Goal: Transaction & Acquisition: Subscribe to service/newsletter

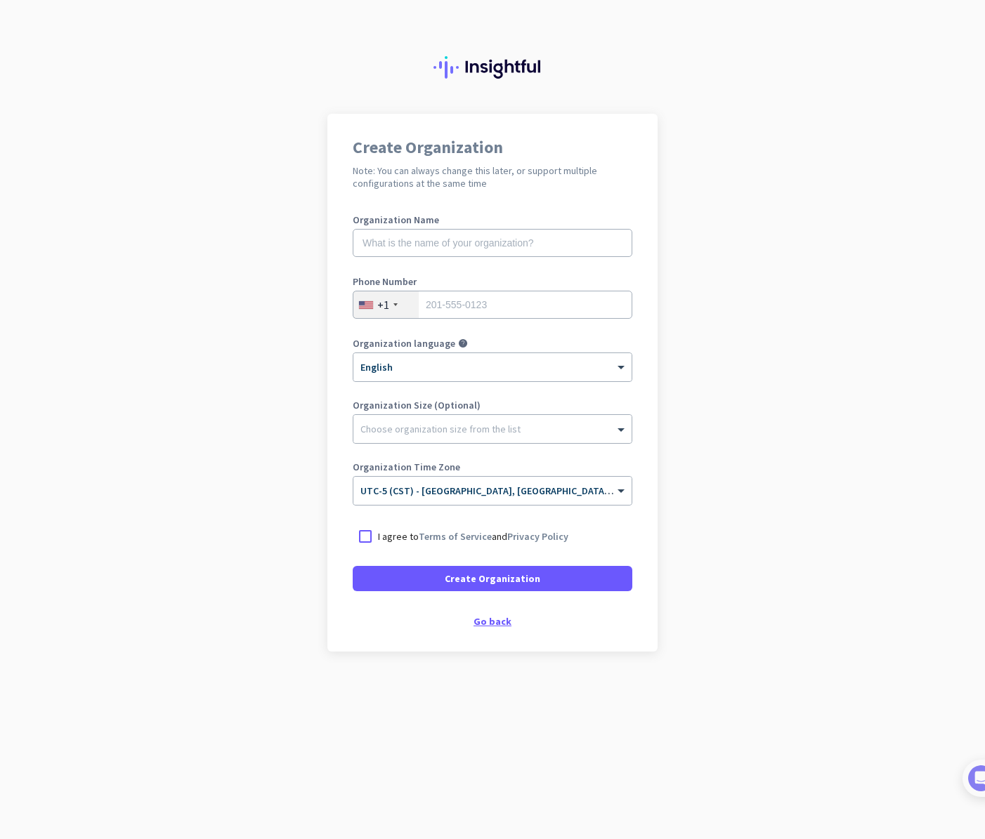
click at [494, 623] on div "Go back" at bounding box center [493, 622] width 280 height 10
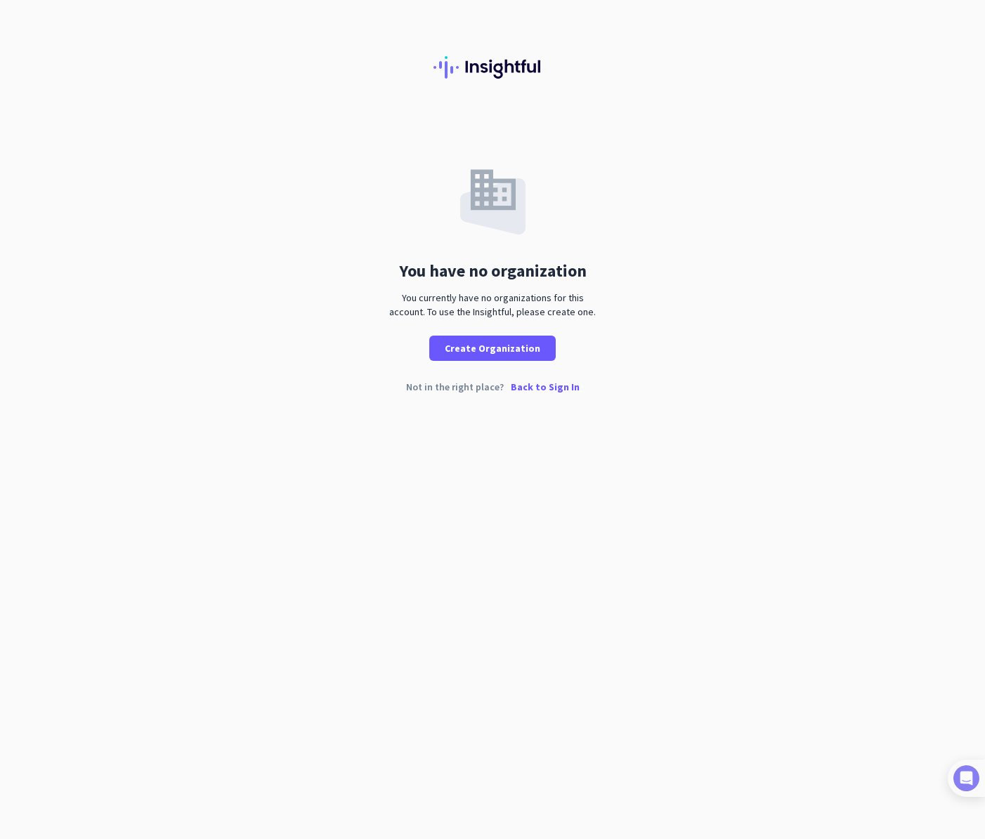
click at [982, 775] on div at bounding box center [966, 778] width 37 height 37
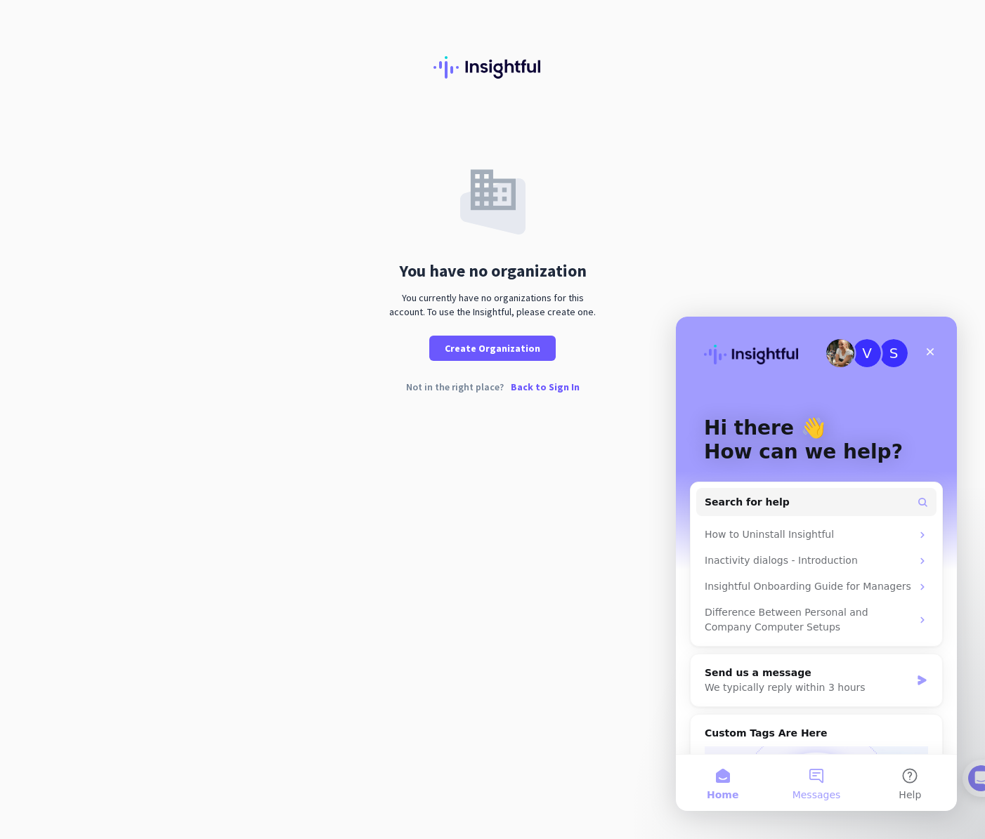
click at [824, 775] on button "Messages" at bounding box center [815, 783] width 93 height 56
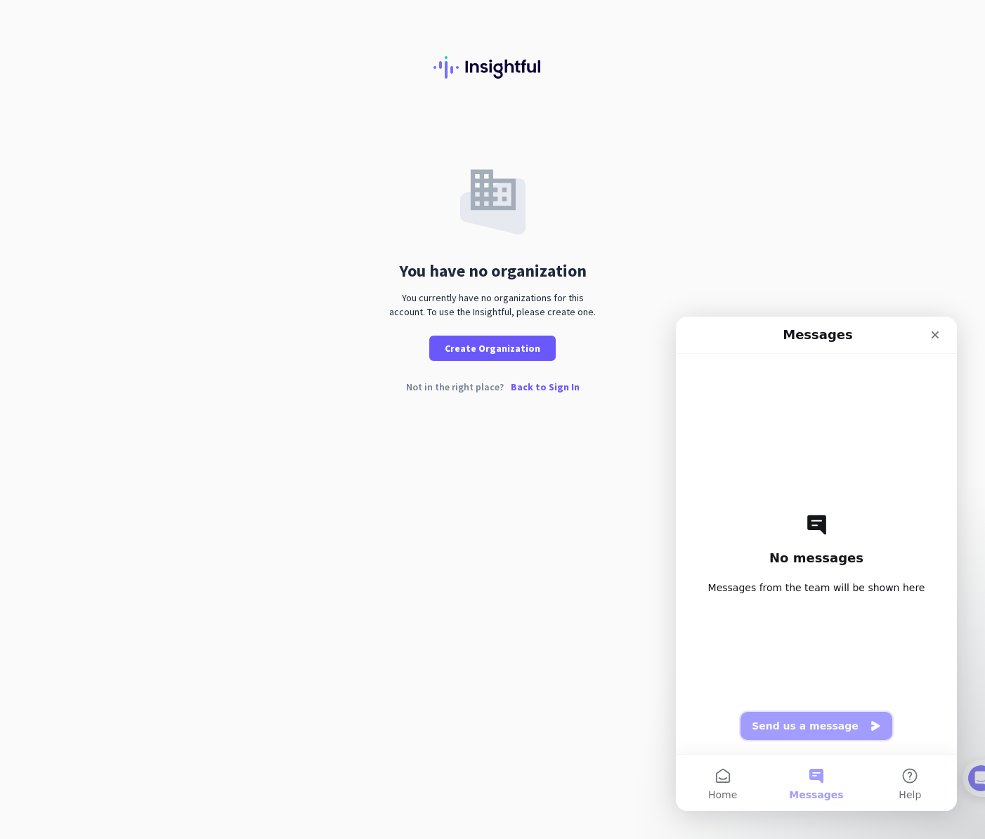
click at [786, 729] on button "Send us a message" at bounding box center [816, 726] width 152 height 28
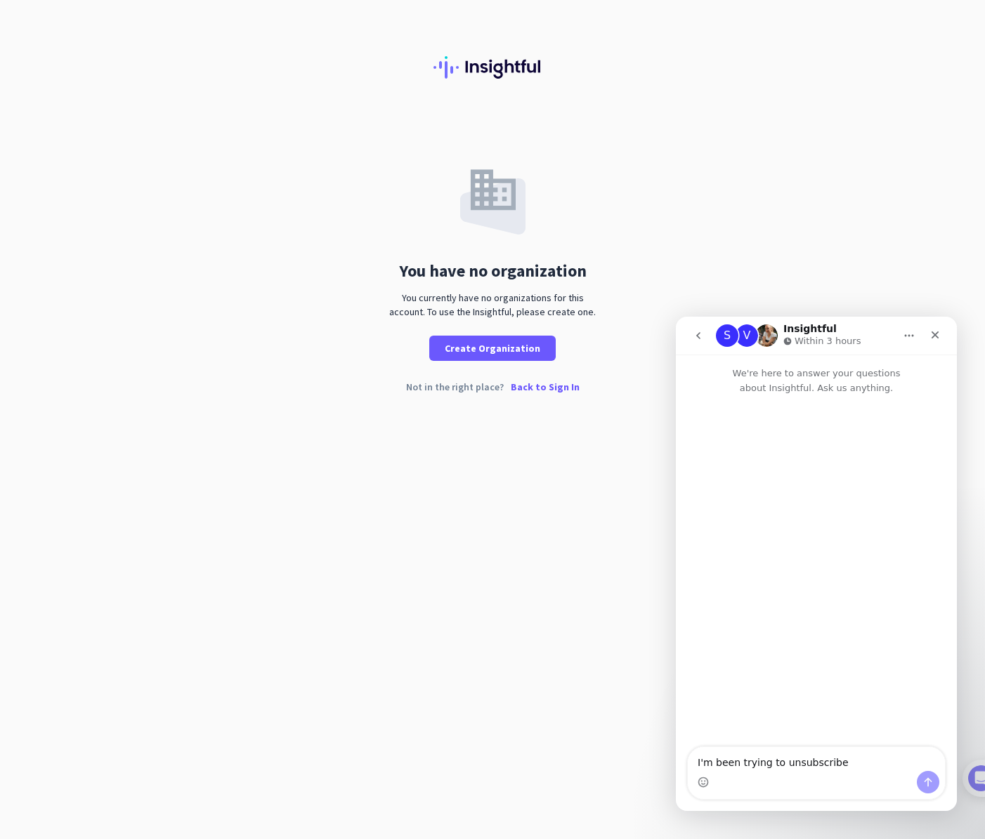
click at [696, 764] on textarea "I'm been trying to unsubscribe" at bounding box center [816, 759] width 257 height 24
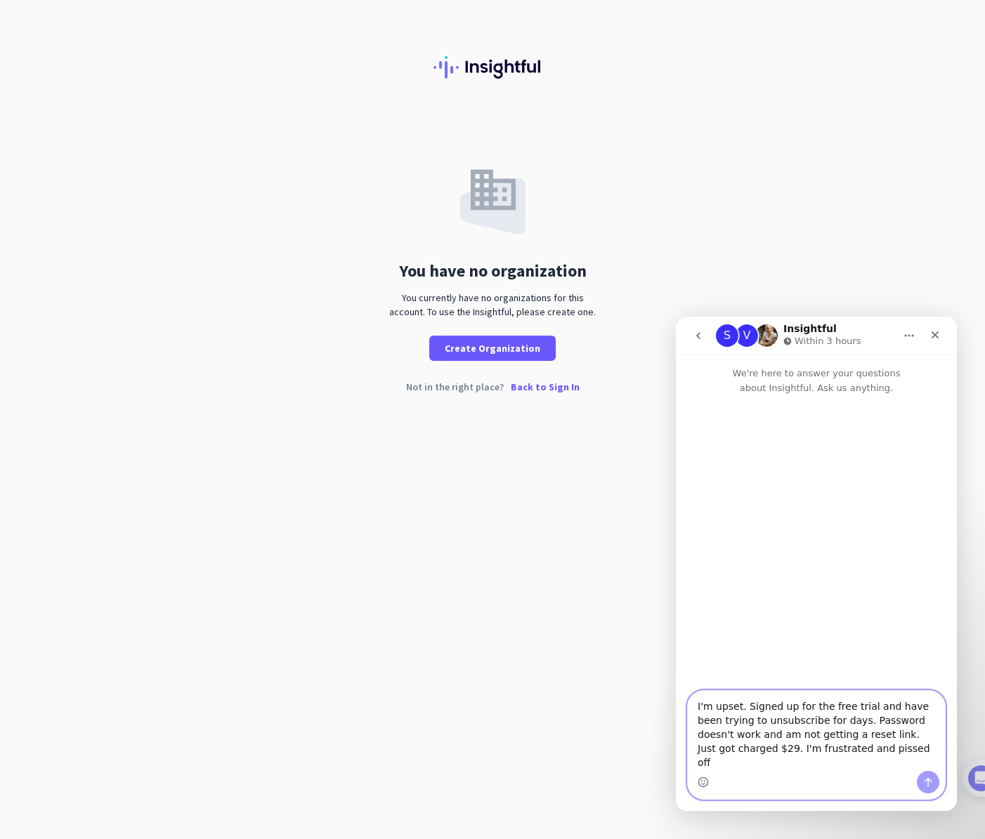
type textarea "I'm upset. Signed up for the free trial and have been trying to unsubscribe for…"
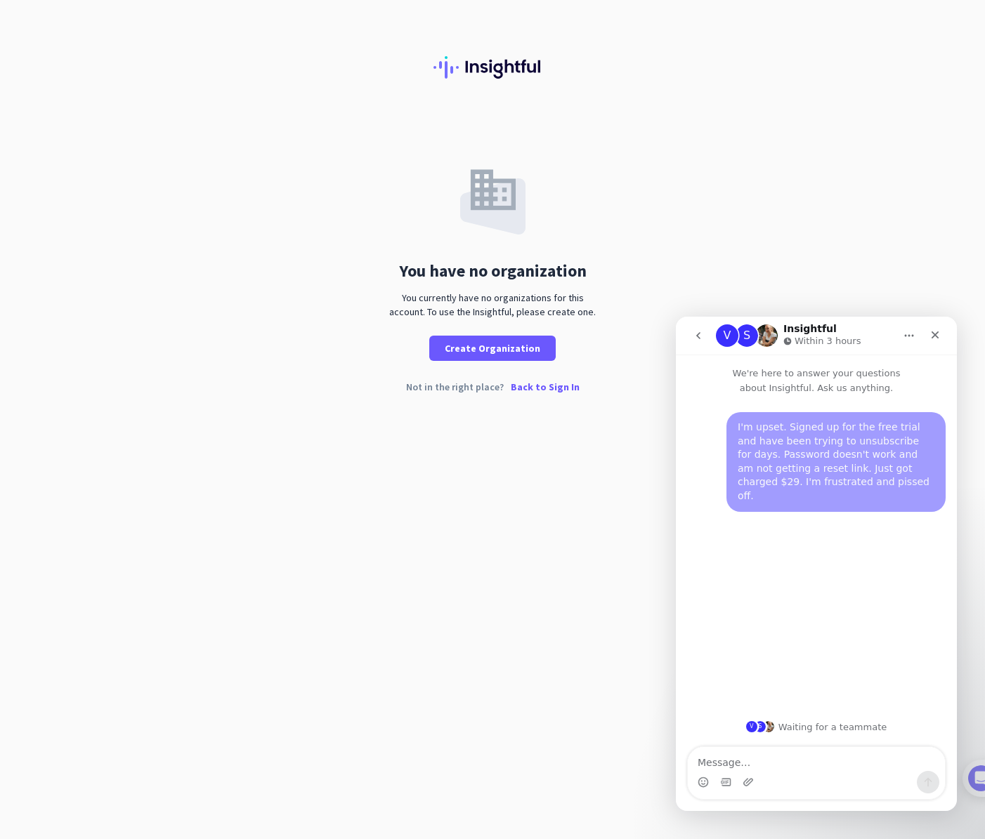
click at [560, 384] on p "Back to Sign In" at bounding box center [545, 387] width 69 height 10
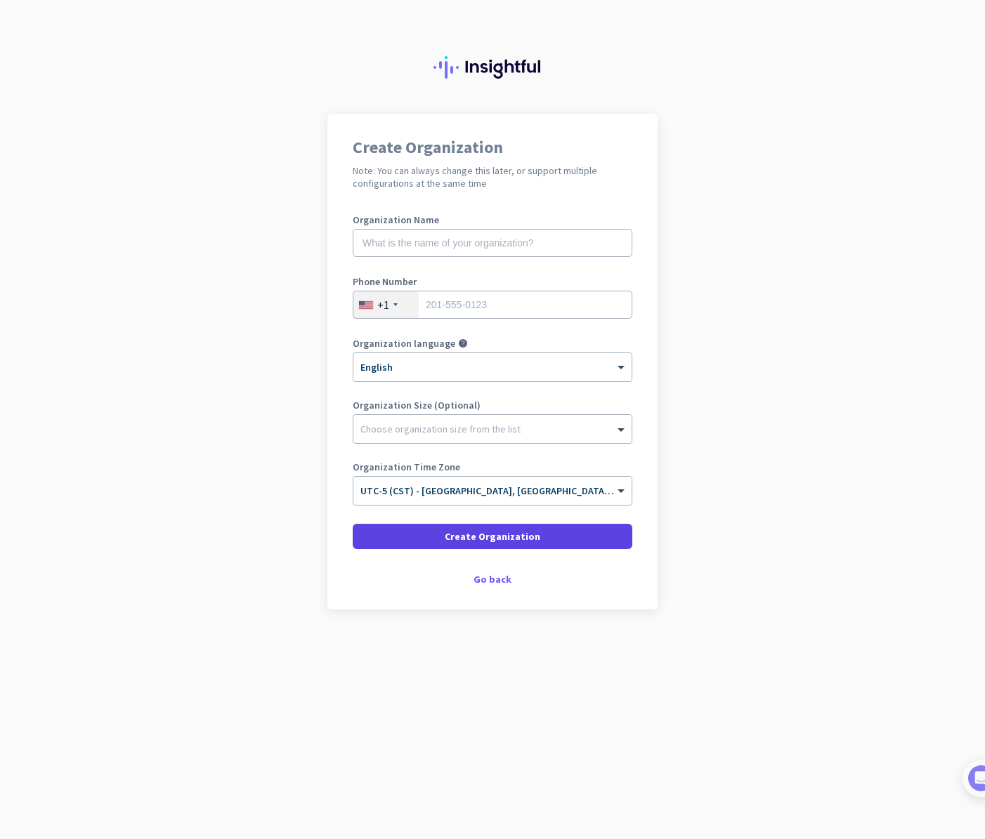
click at [513, 539] on span "Create Organization" at bounding box center [493, 537] width 96 height 14
type input "Self"
click at [539, 537] on span at bounding box center [493, 537] width 280 height 34
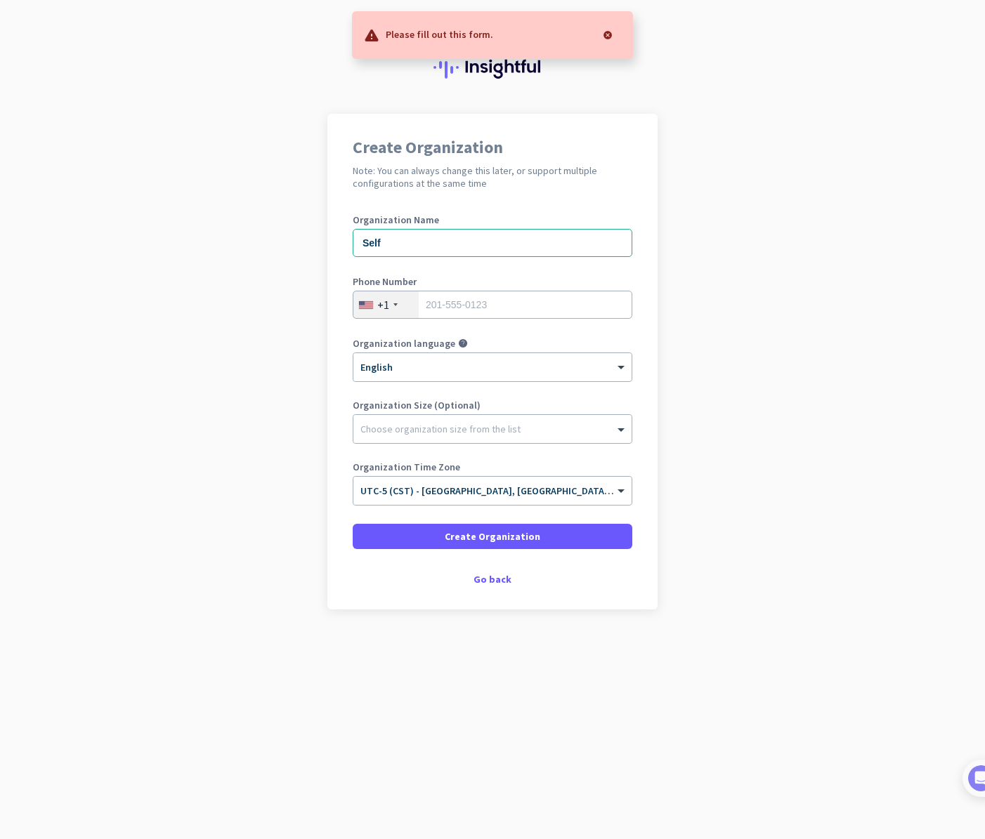
click at [603, 33] on div at bounding box center [608, 35] width 28 height 28
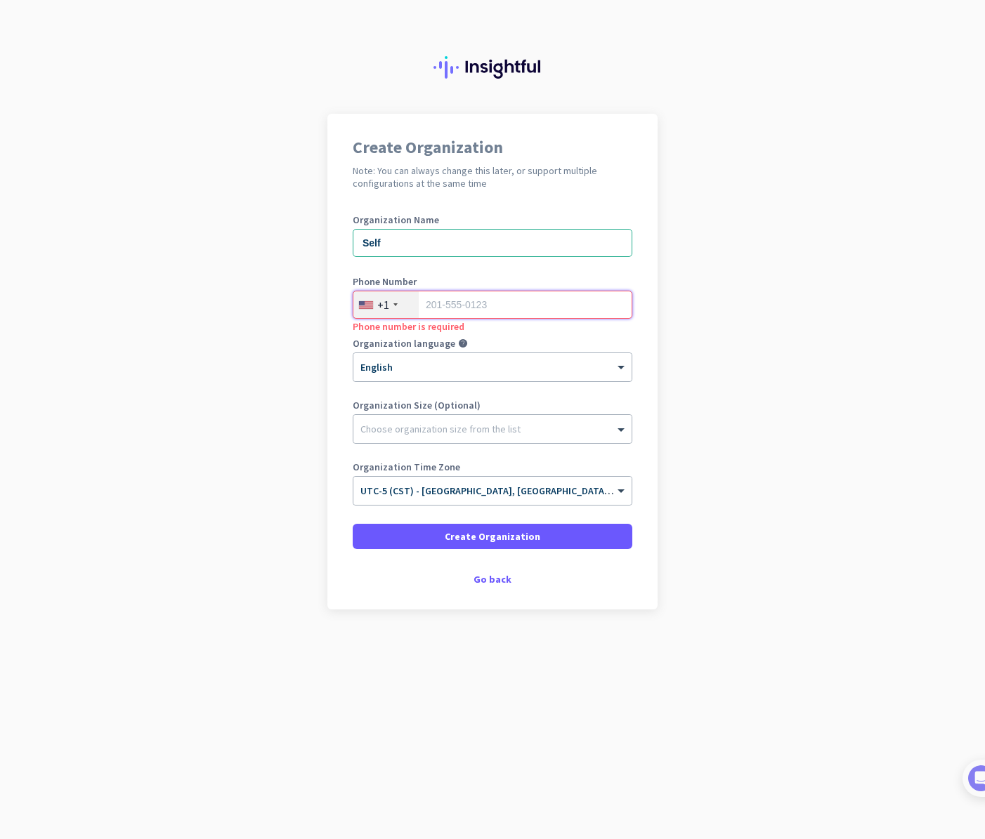
click at [445, 301] on input "tel" at bounding box center [493, 305] width 280 height 28
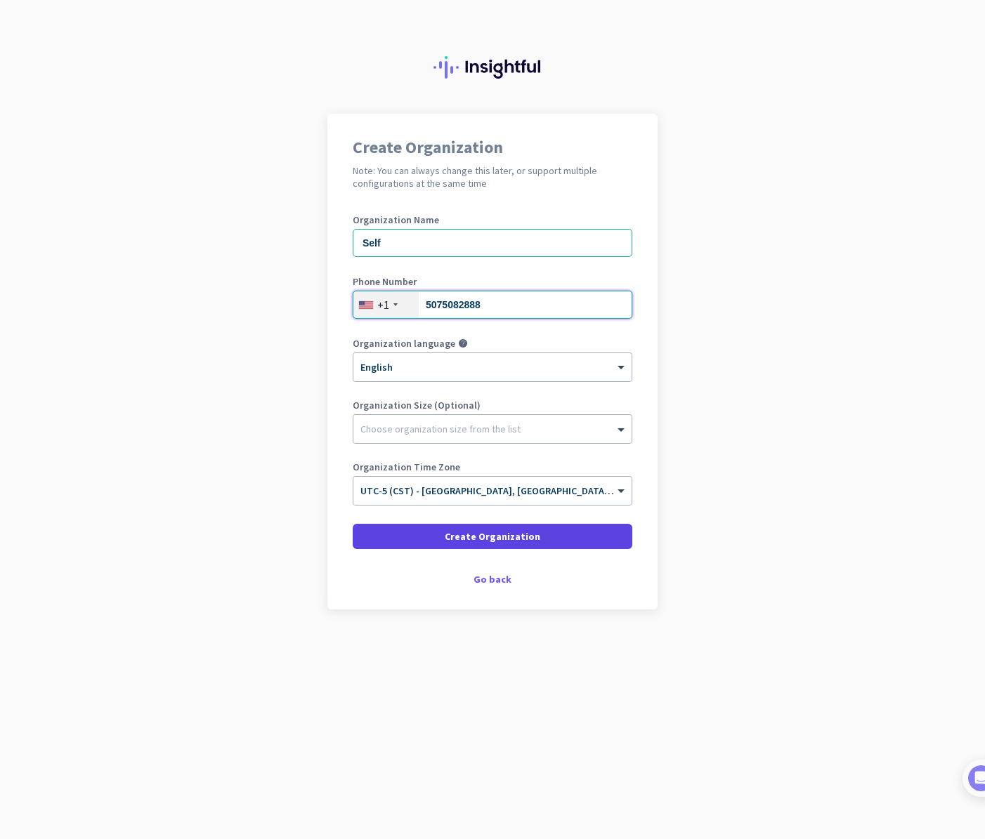
type input "5075082888"
click at [503, 538] on span "Create Organization" at bounding box center [493, 537] width 96 height 14
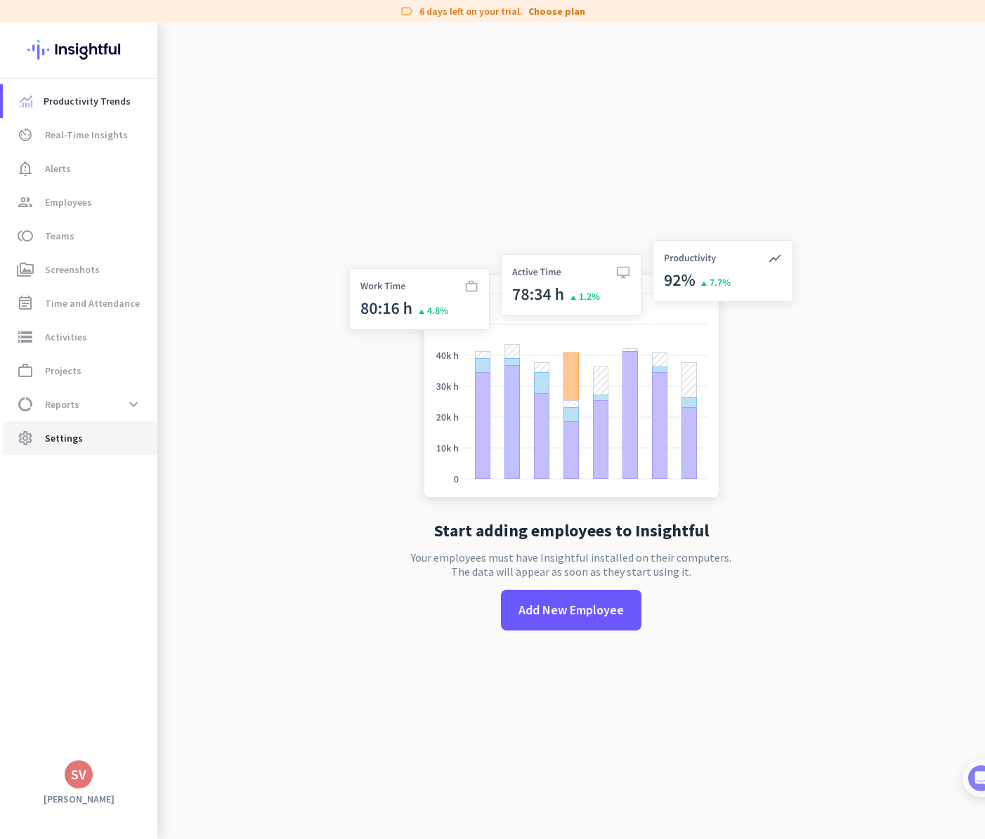
click at [84, 435] on span "settings Settings" at bounding box center [80, 438] width 132 height 17
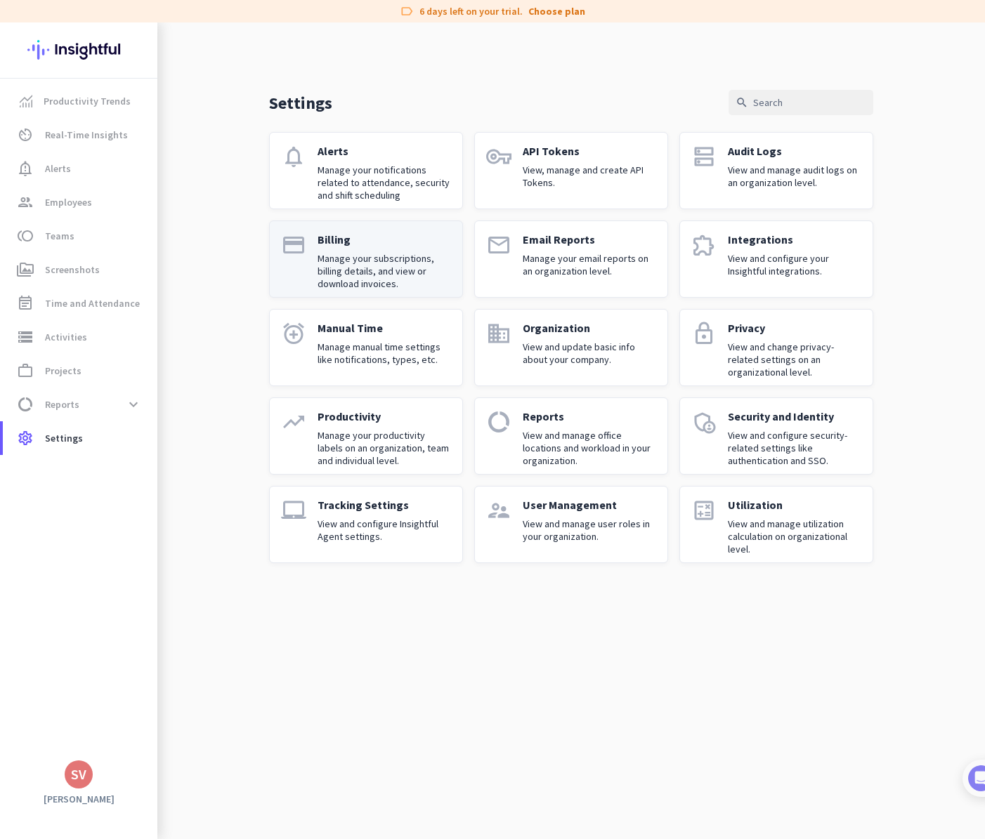
click at [376, 270] on p "Manage your subscriptions, billing details, and view or download invoices." at bounding box center [383, 271] width 133 height 38
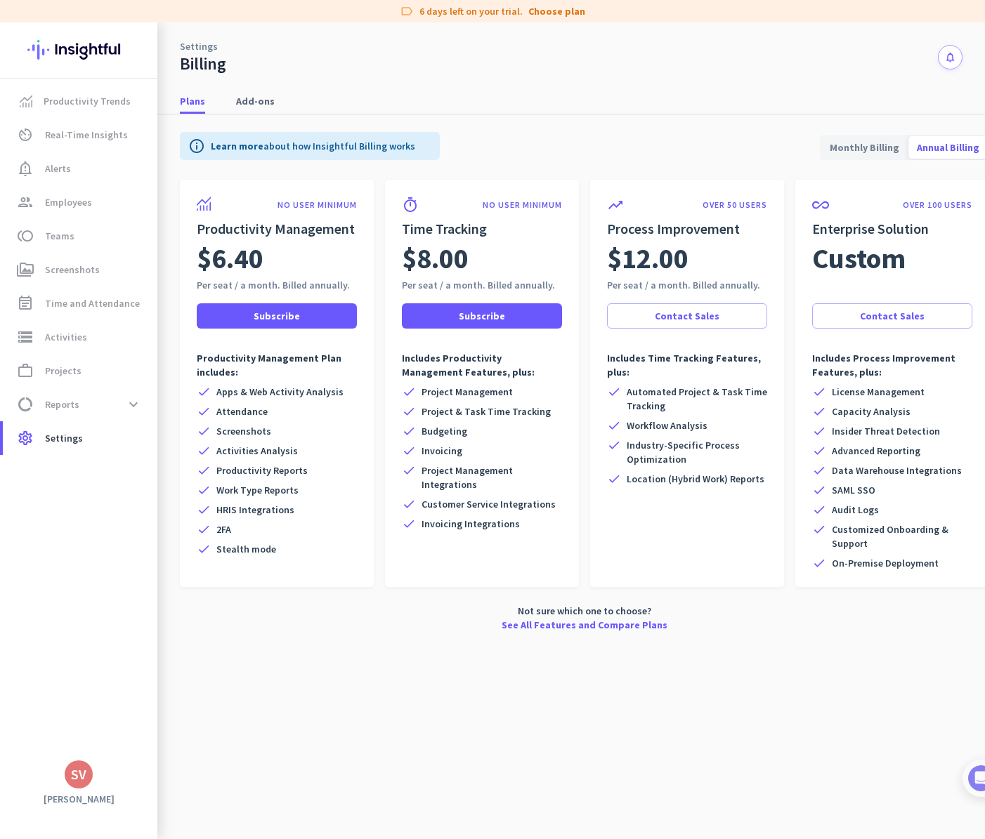
click at [878, 152] on span "Monthly Billing" at bounding box center [864, 148] width 86 height 34
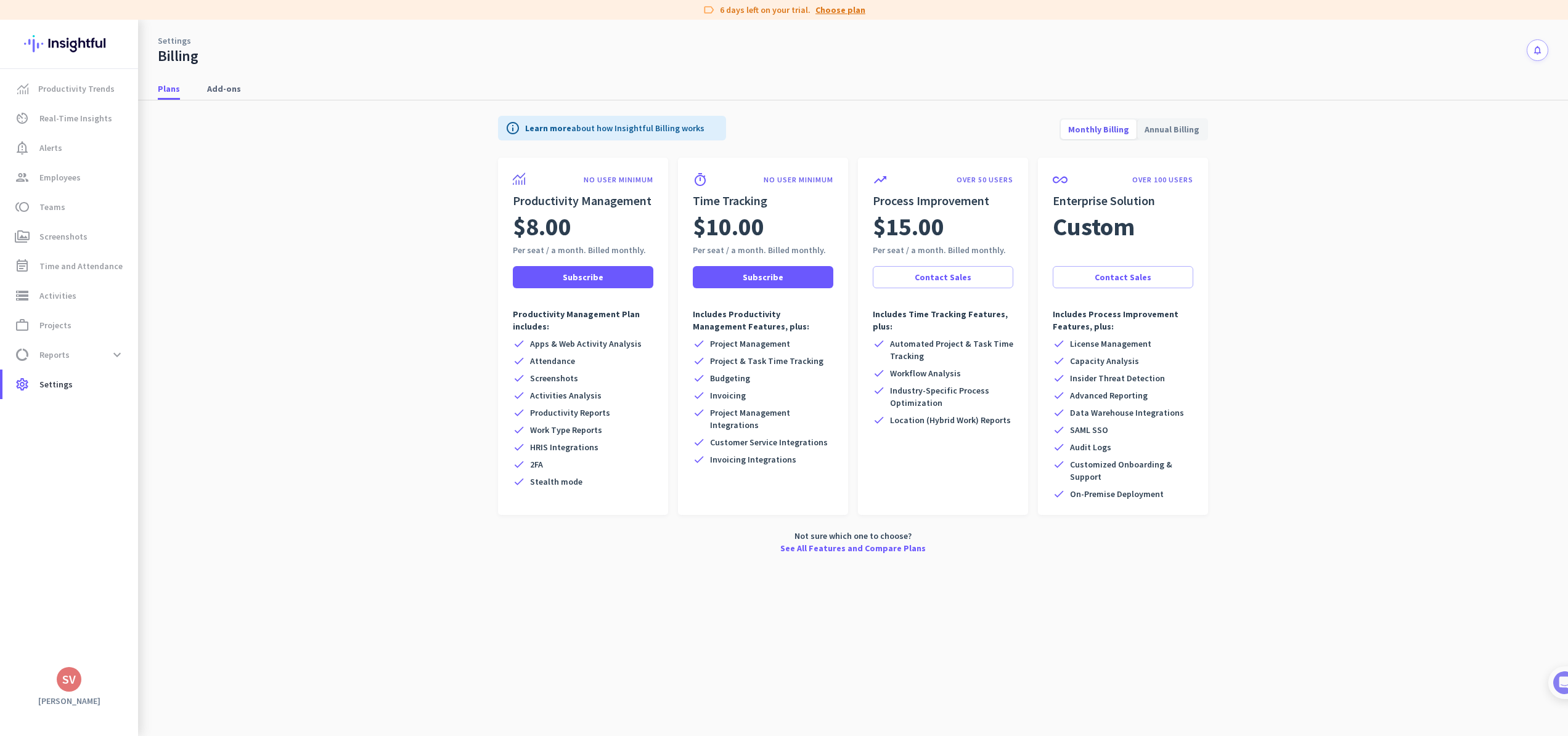
click at [853, 10] on link "Choose plan" at bounding box center [840, 10] width 50 height 12
click at [70, 680] on div "SV" at bounding box center [68, 680] width 13 height 12
click at [147, 597] on span "Personal Settings" at bounding box center [134, 590] width 94 height 22
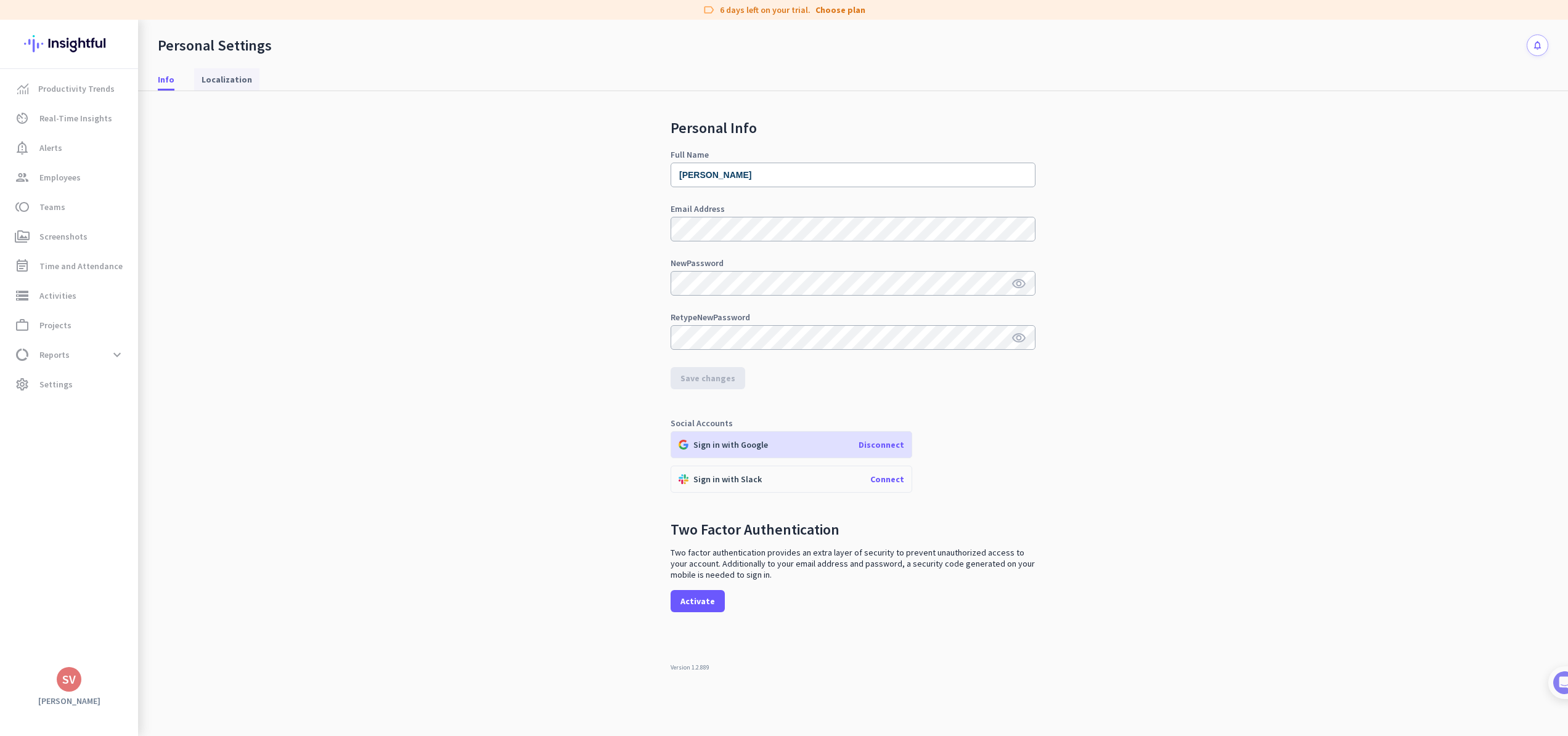
click at [238, 82] on span "Localization" at bounding box center [227, 80] width 51 height 12
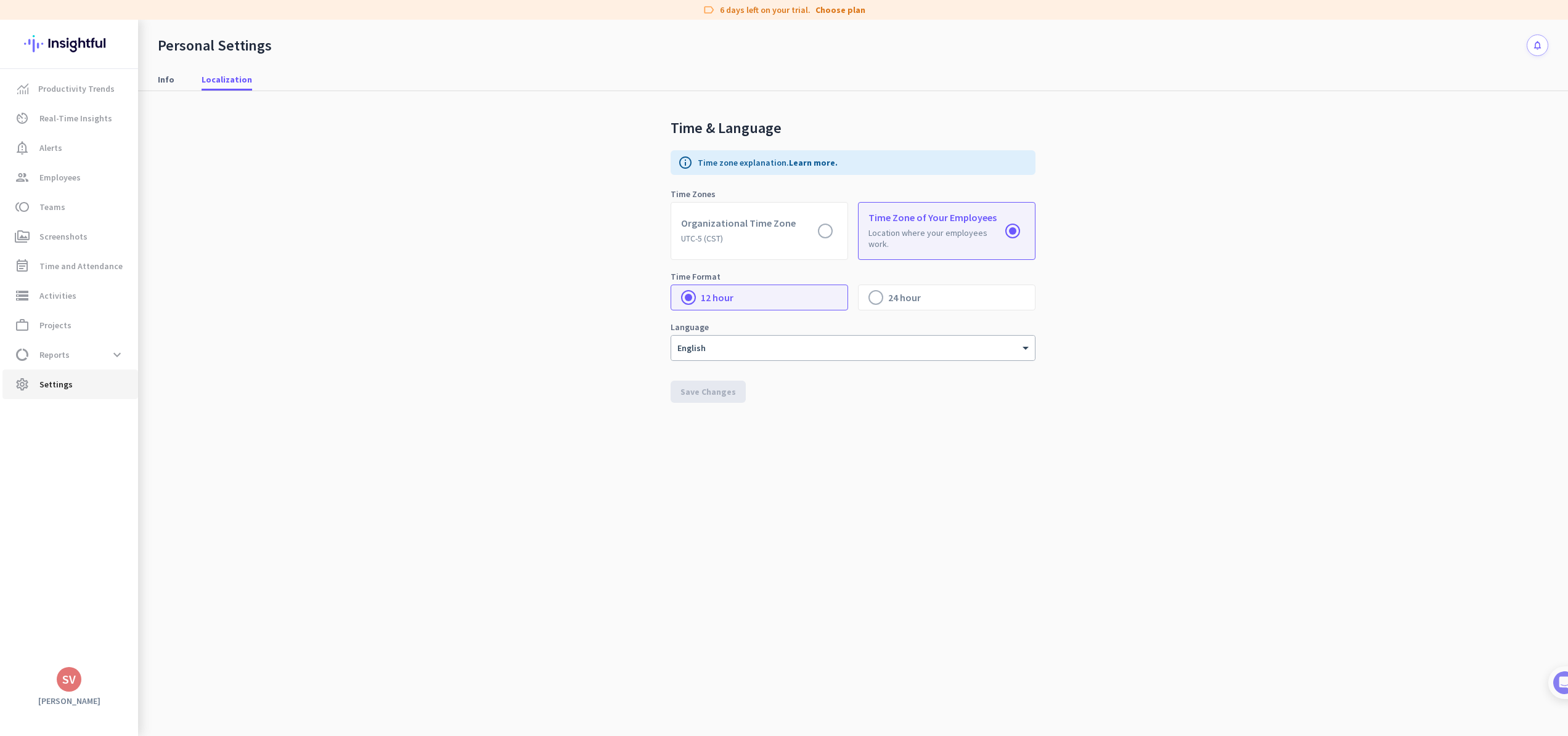
click at [56, 385] on span "Settings" at bounding box center [56, 384] width 33 height 15
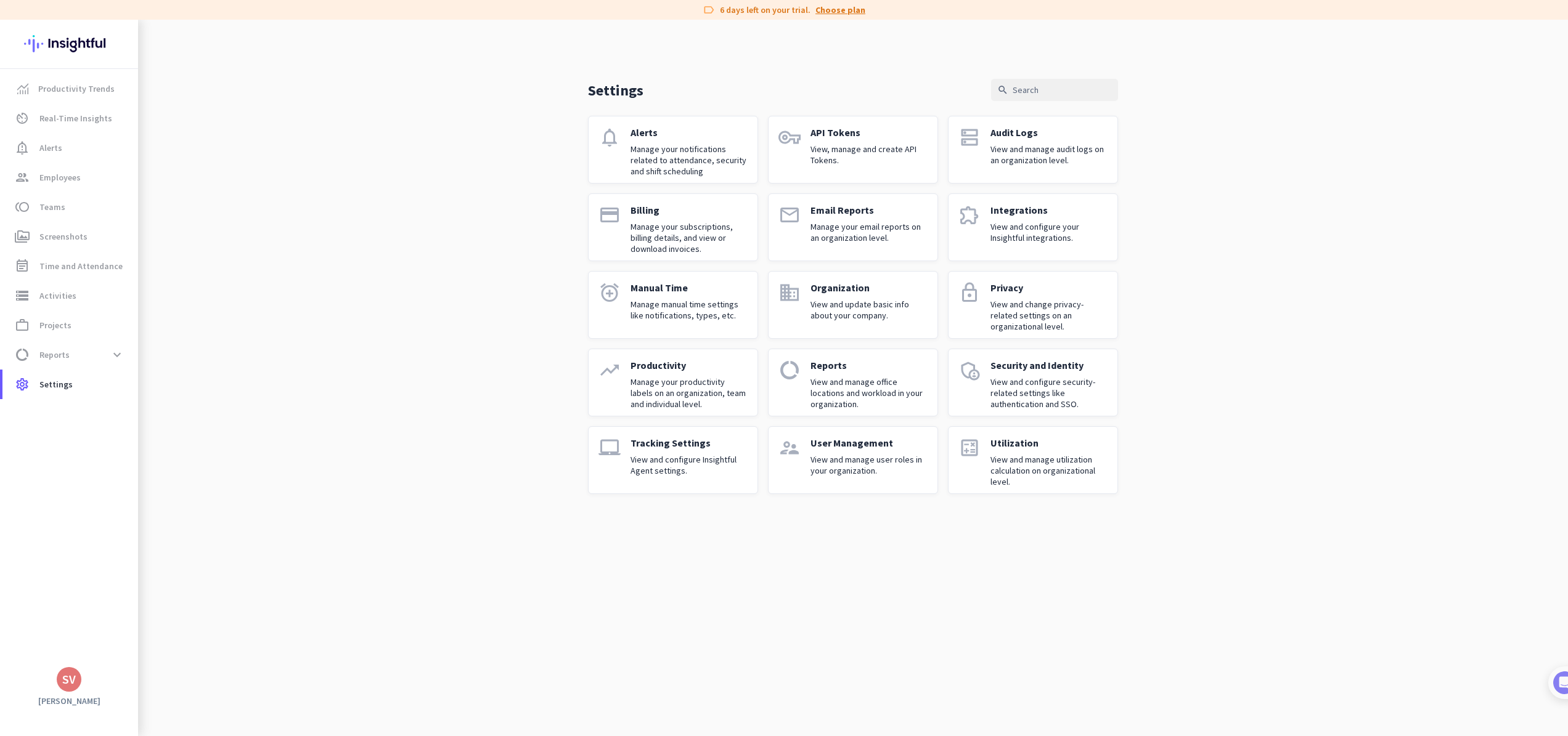
click at [827, 12] on link "Choose plan" at bounding box center [840, 10] width 50 height 12
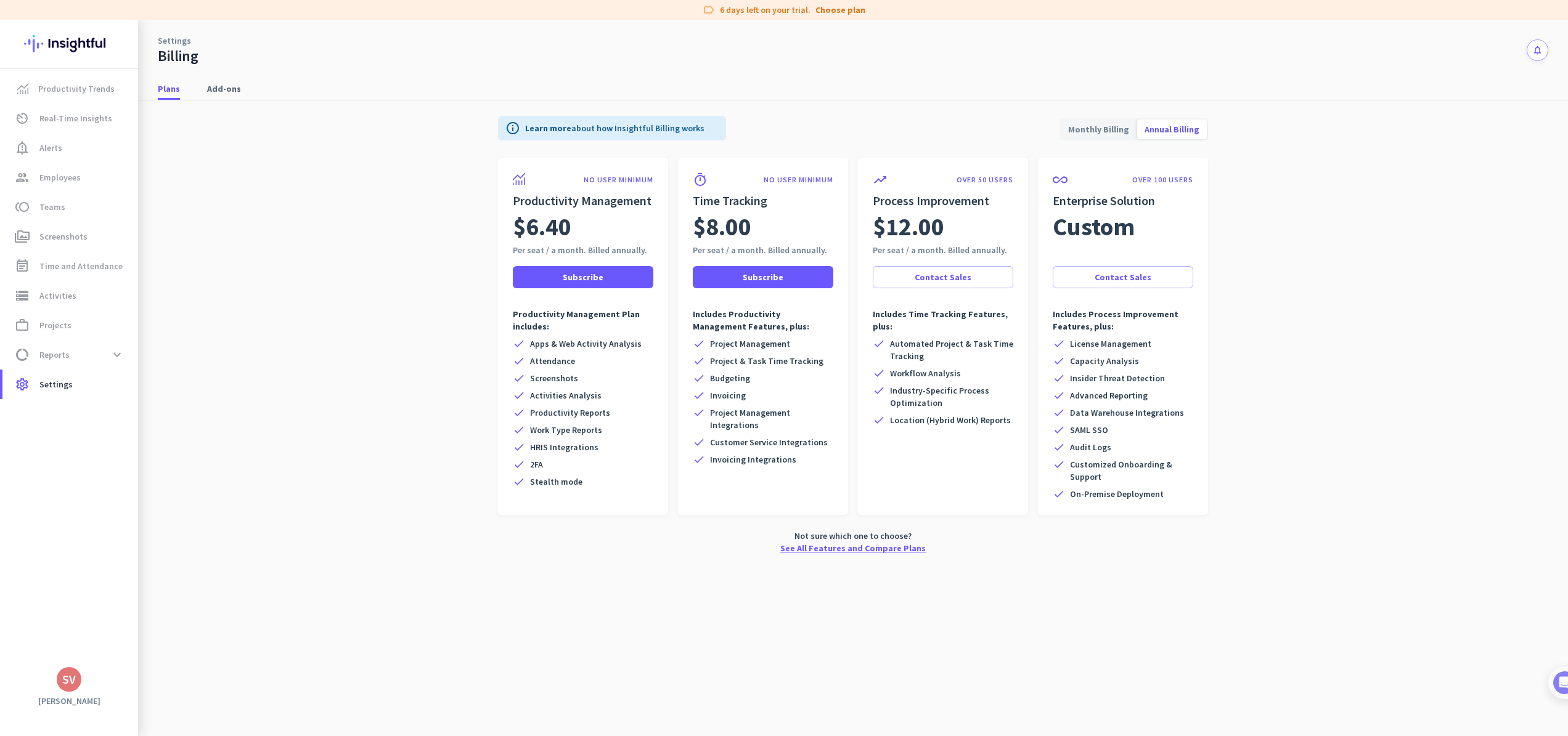
click at [863, 550] on link "See All Features and Compare Plans" at bounding box center [853, 548] width 146 height 12
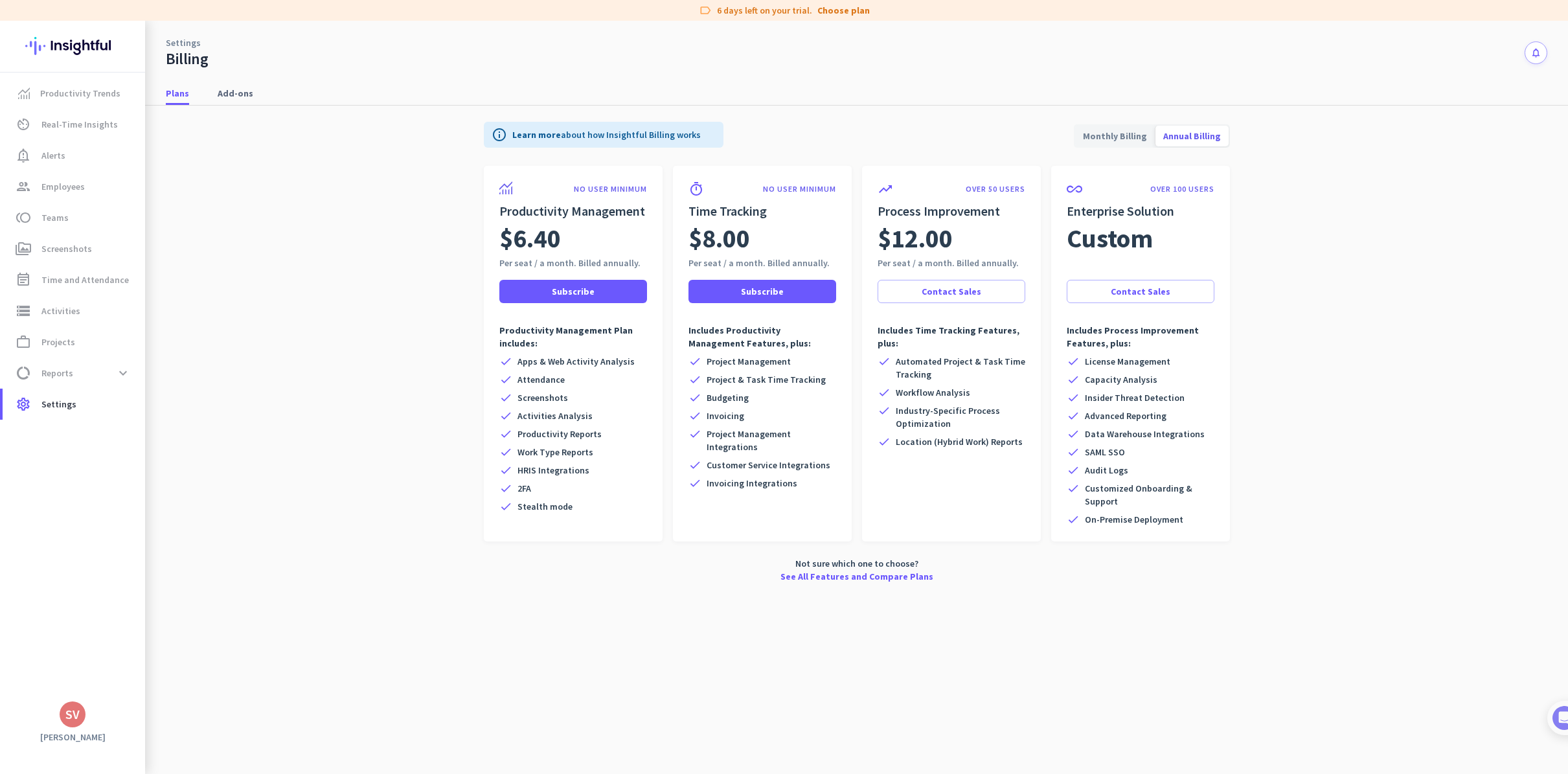
click at [75, 709] on div "SV" at bounding box center [72, 715] width 14 height 13
click at [138, 668] on span "Help" at bounding box center [141, 666] width 78 height 12
